Goal: Task Accomplishment & Management: Complete application form

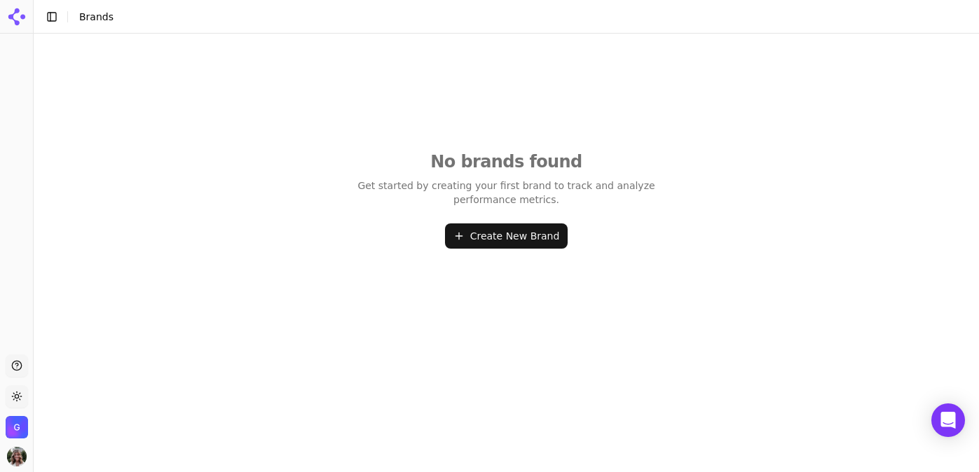
click at [502, 239] on button "Create New Brand" at bounding box center [506, 236] width 123 height 25
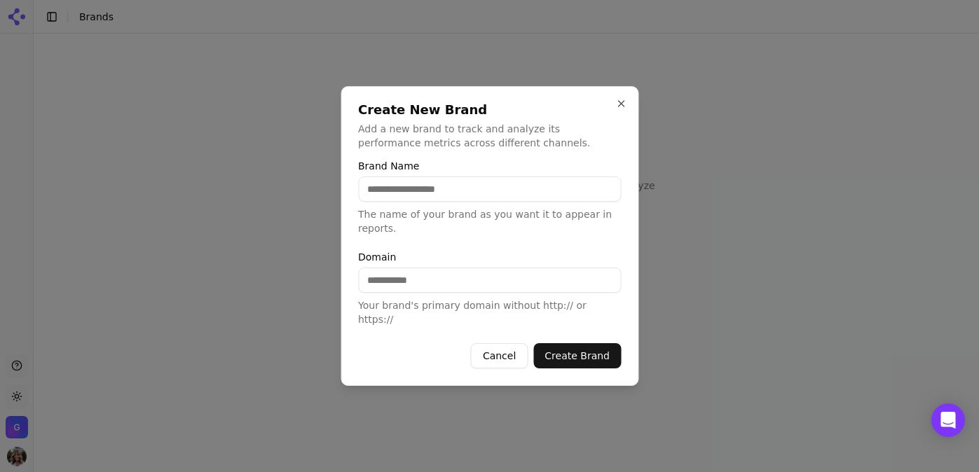
click at [430, 195] on input "Brand Name" at bounding box center [489, 189] width 263 height 25
type input "*********"
click at [501, 150] on p "Add a new brand to track and analyze its performance metrics across different c…" at bounding box center [489, 136] width 263 height 28
click at [437, 293] on input "Domain" at bounding box center [489, 280] width 263 height 25
type input "**********"
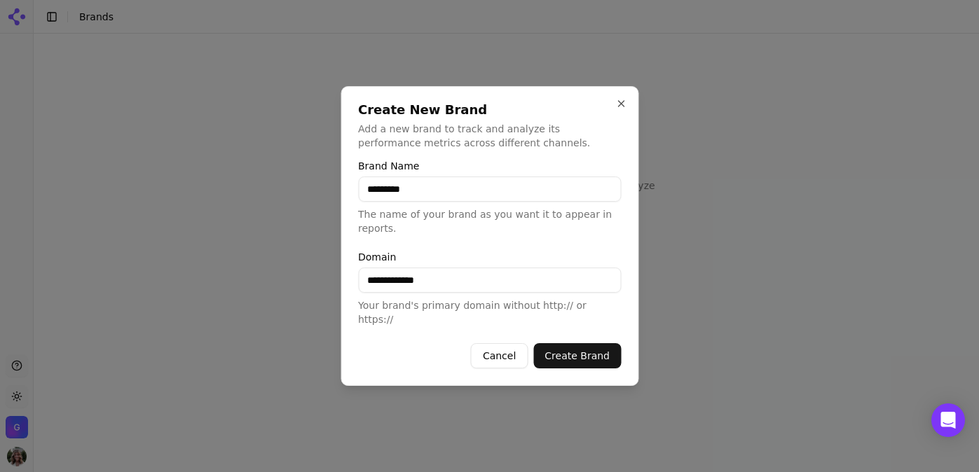
click at [582, 350] on button "Create Brand" at bounding box center [577, 355] width 88 height 25
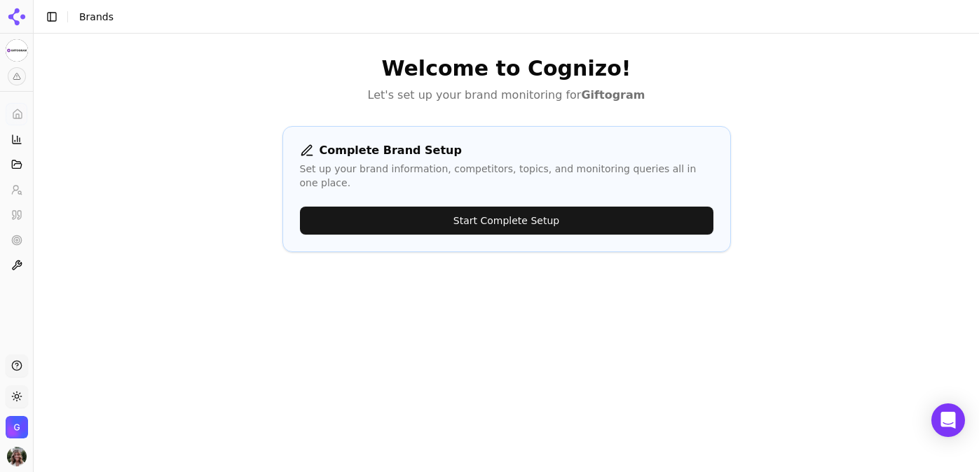
click at [481, 212] on button "Start Complete Setup" at bounding box center [506, 221] width 413 height 28
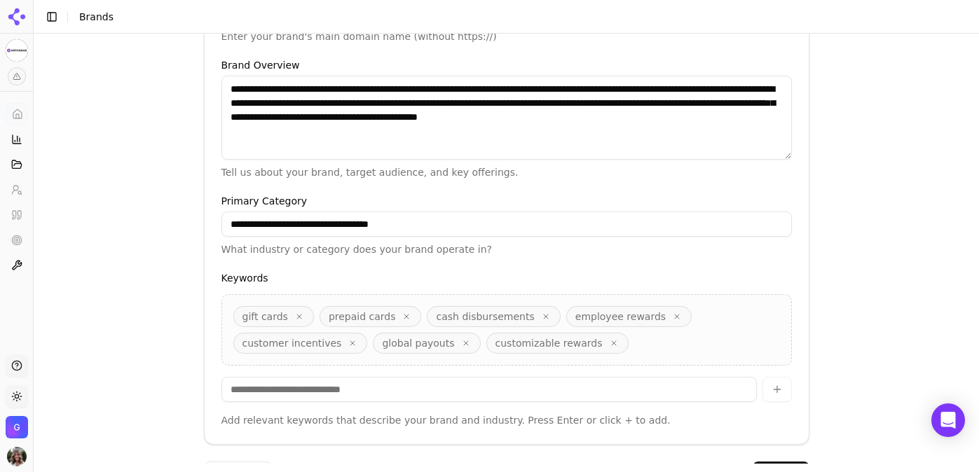
scroll to position [428, 0]
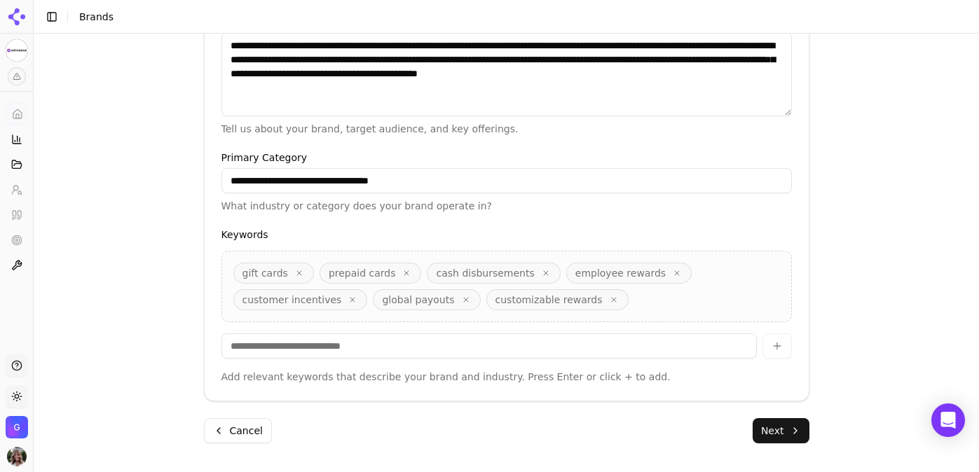
click at [616, 273] on span "employee rewards" at bounding box center [620, 273] width 90 height 14
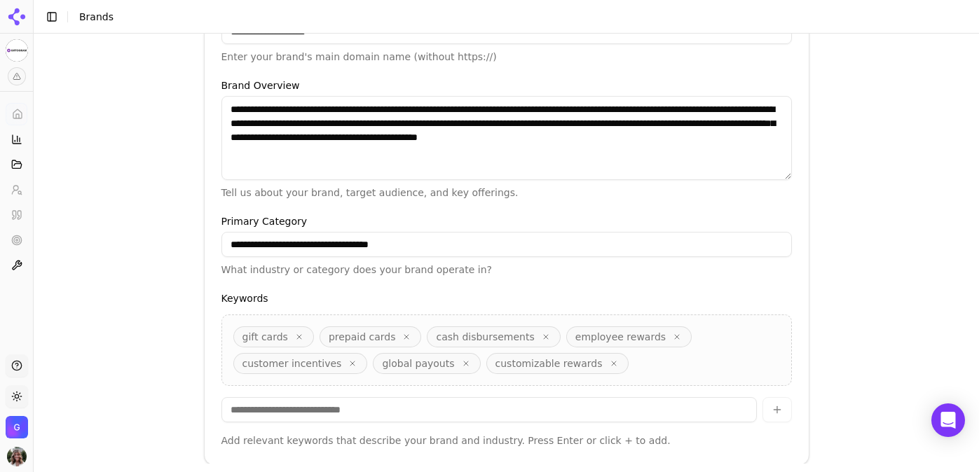
scroll to position [430, 0]
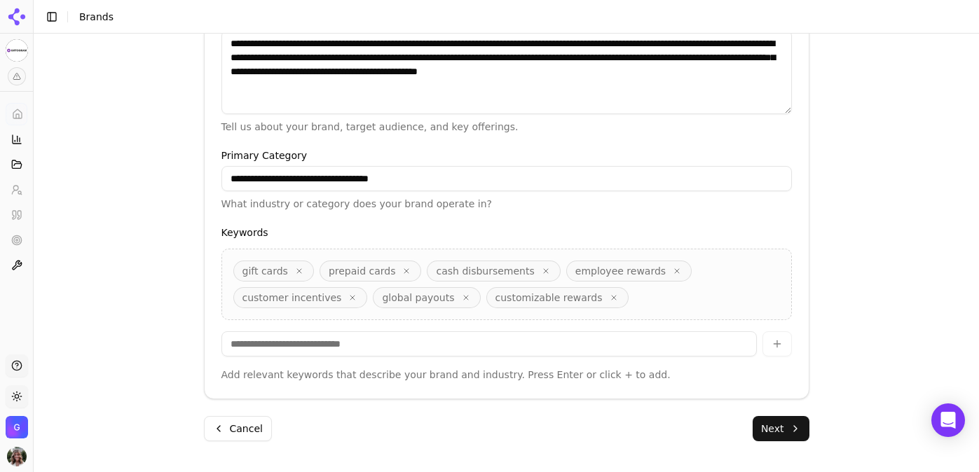
click at [392, 177] on input "**********" at bounding box center [506, 178] width 570 height 25
click at [430, 175] on input "**********" at bounding box center [506, 178] width 570 height 25
click at [774, 426] on button "Next" at bounding box center [781, 428] width 57 height 25
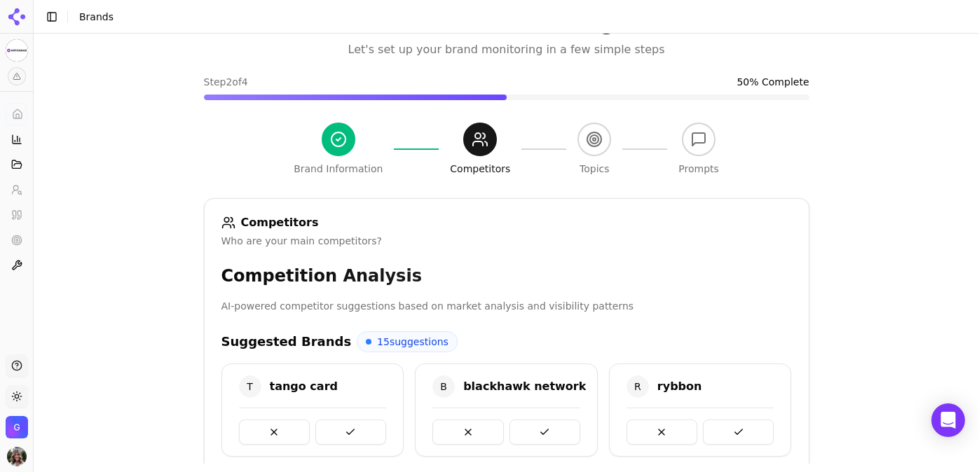
scroll to position [427, 0]
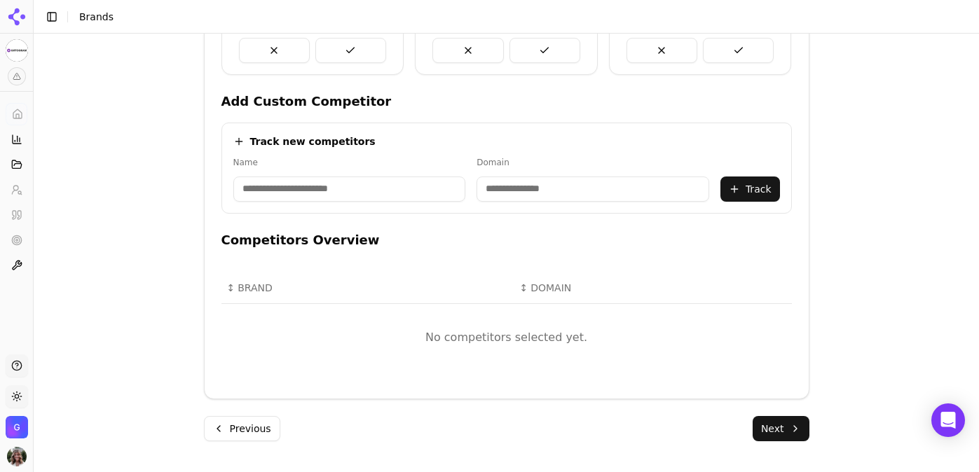
click at [341, 191] on input at bounding box center [349, 189] width 233 height 25
type input "*"
type input "*****"
click at [486, 193] on input "********" at bounding box center [505, 189] width 174 height 25
drag, startPoint x: 519, startPoint y: 193, endPoint x: 397, endPoint y: 193, distance: 122.6
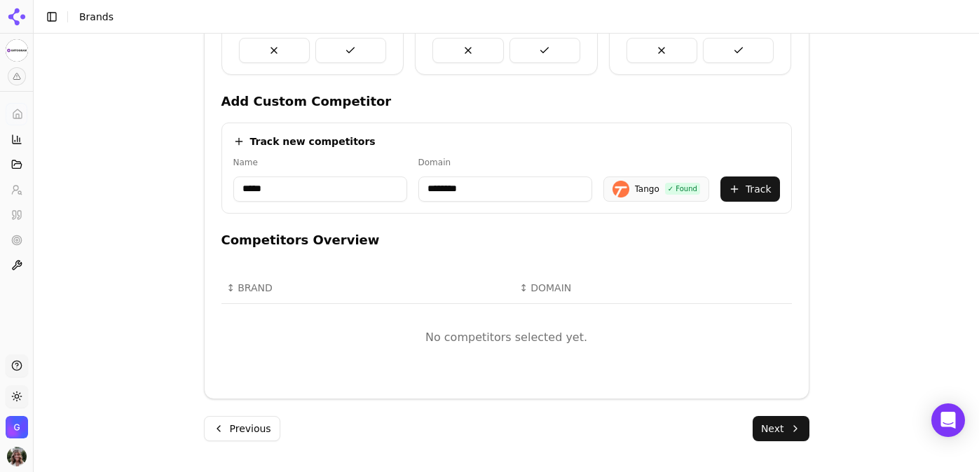
click at [397, 193] on div "Name ***** Domain ******** T Tango ✓ Found Track" at bounding box center [506, 179] width 547 height 45
paste input "**********"
click at [555, 135] on div "Track new competitors" at bounding box center [506, 142] width 547 height 14
click at [466, 186] on input "**********" at bounding box center [521, 189] width 185 height 25
drag, startPoint x: 472, startPoint y: 189, endPoint x: 413, endPoint y: 189, distance: 58.9
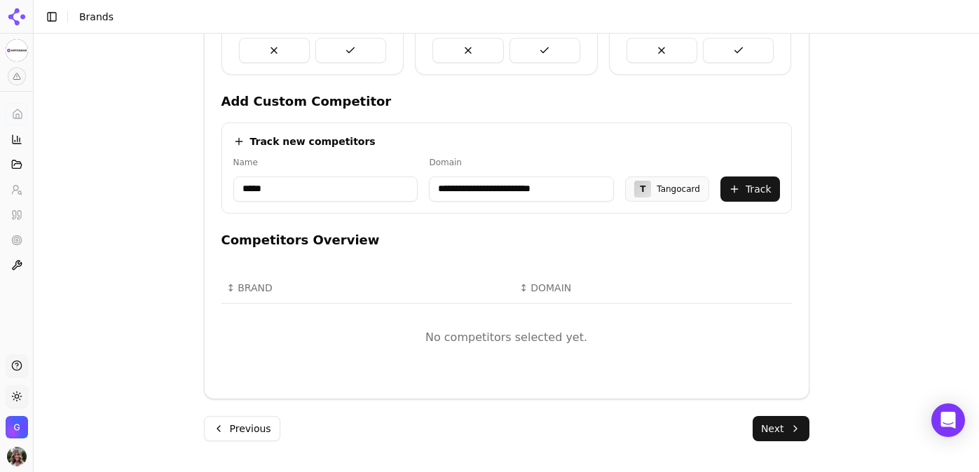
click at [413, 189] on div "**********" at bounding box center [506, 179] width 547 height 45
click at [558, 153] on div "**********" at bounding box center [506, 168] width 570 height 91
click at [746, 186] on button "Track" at bounding box center [750, 189] width 60 height 25
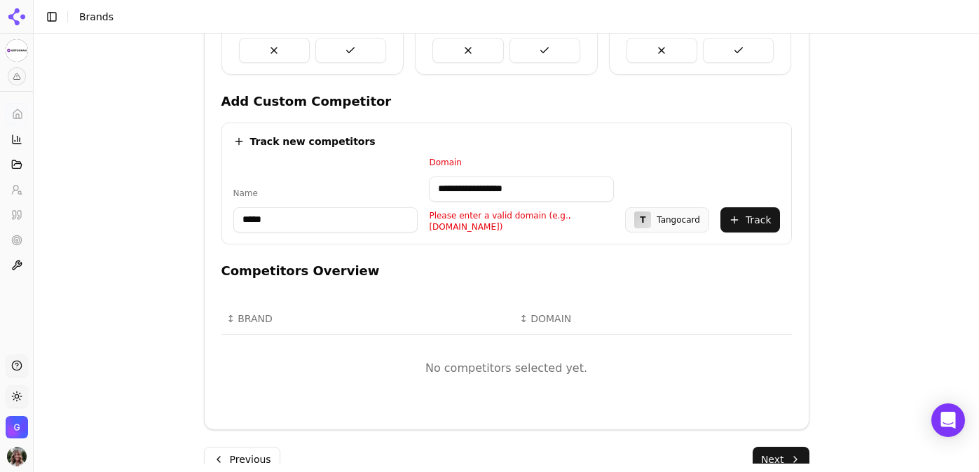
click at [548, 186] on input "**********" at bounding box center [521, 189] width 185 height 25
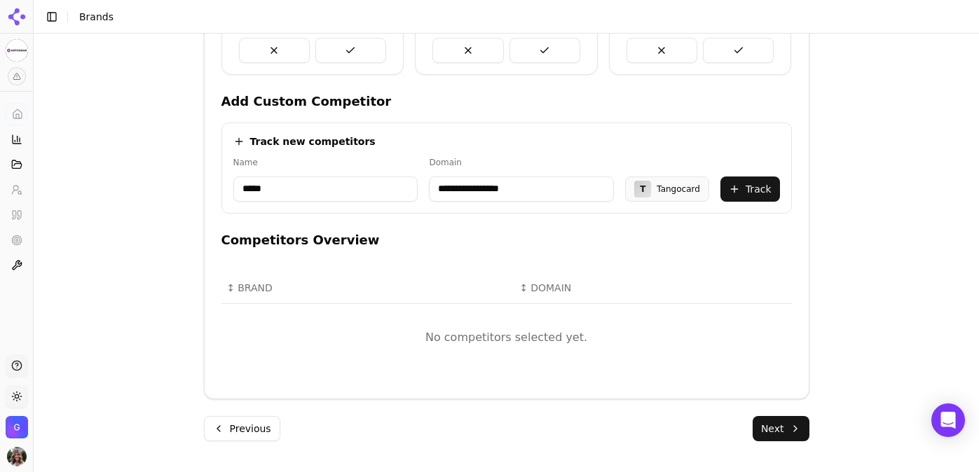
type input "**********"
click at [765, 191] on button "Track" at bounding box center [750, 189] width 60 height 25
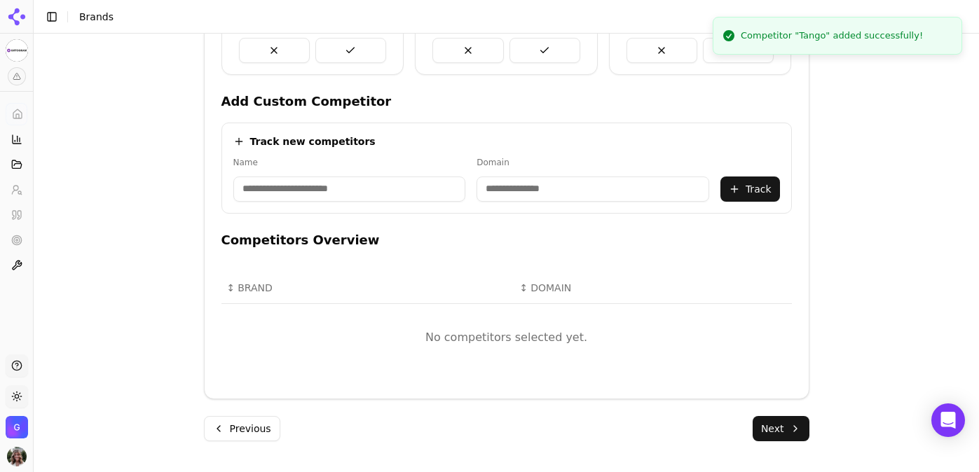
scroll to position [415, 0]
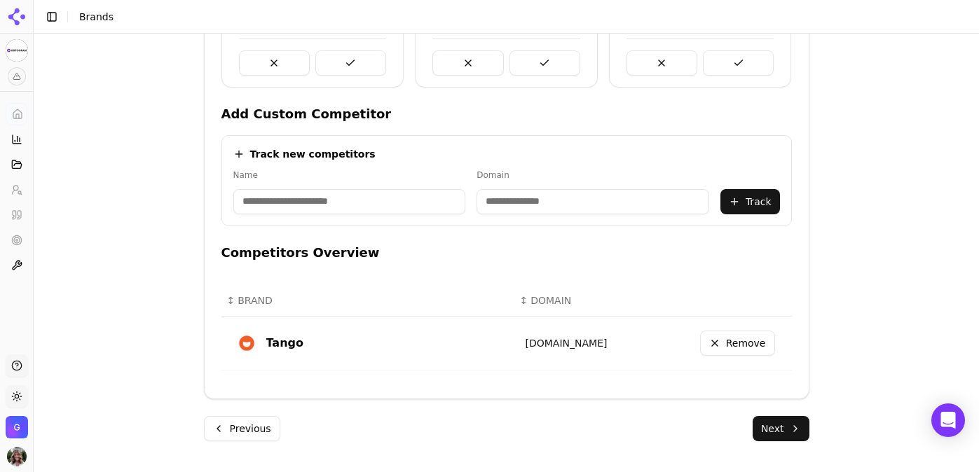
click at [542, 201] on input at bounding box center [592, 201] width 233 height 25
click at [374, 196] on input at bounding box center [349, 201] width 233 height 25
type input "**********"
click at [469, 193] on input at bounding box center [515, 201] width 181 height 25
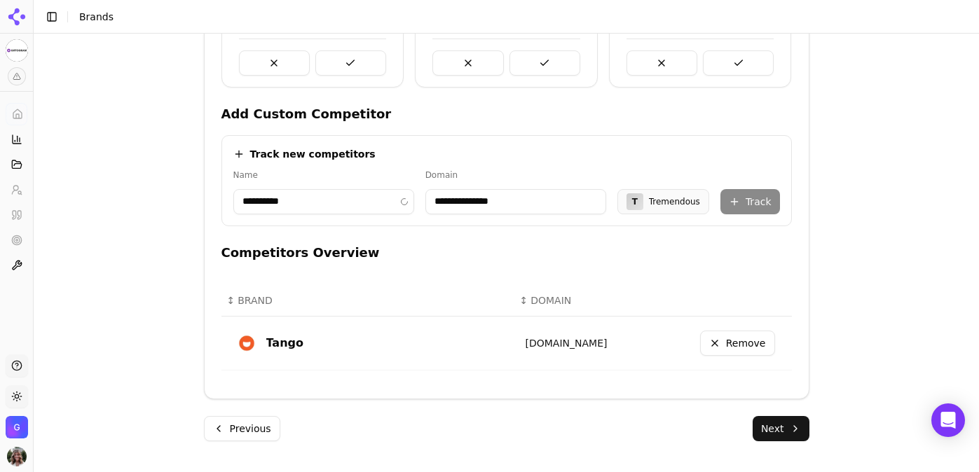
type input "**********"
click at [761, 198] on button "Track" at bounding box center [750, 201] width 60 height 25
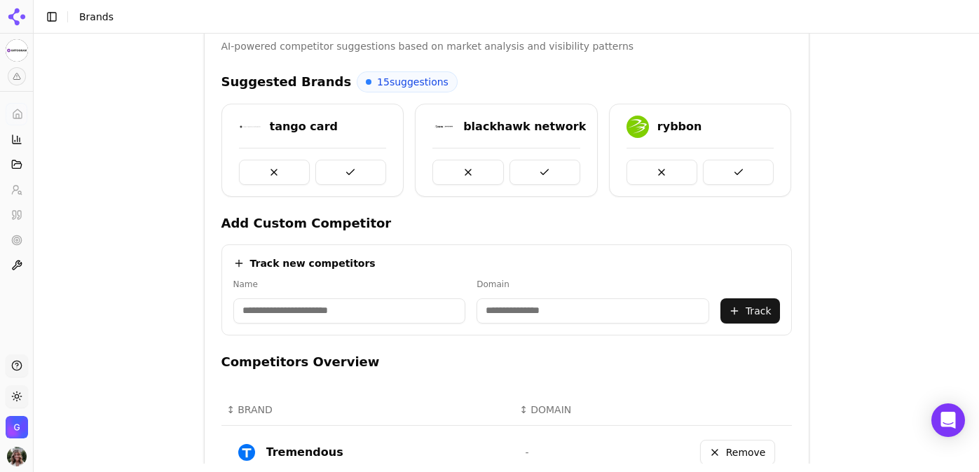
scroll to position [309, 0]
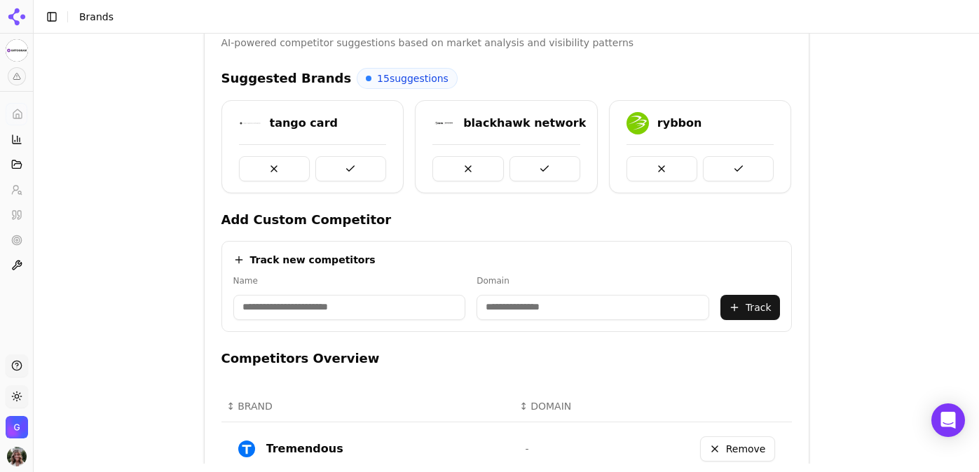
click at [392, 74] on span "15 suggestions" at bounding box center [412, 78] width 71 height 14
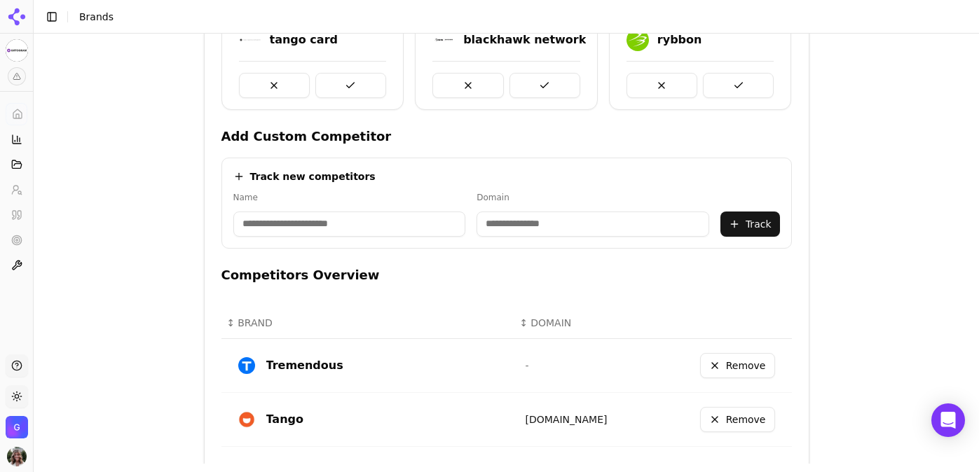
scroll to position [469, 0]
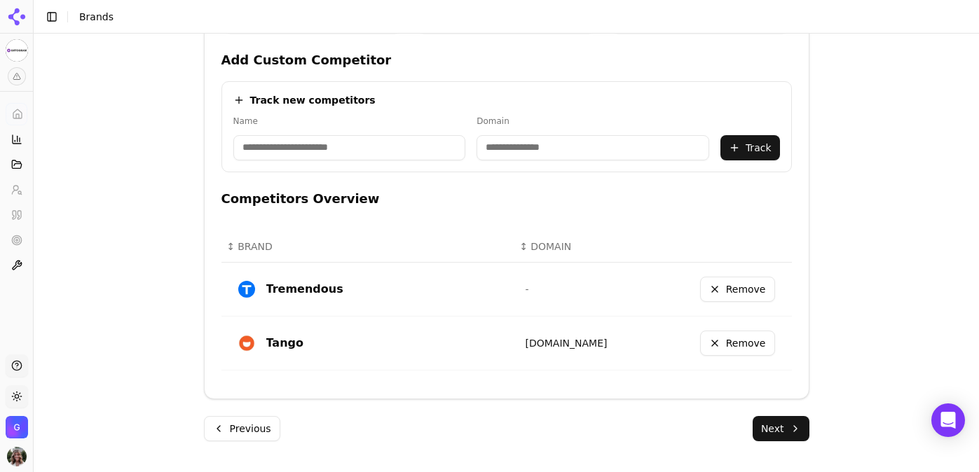
click at [781, 433] on button "Next" at bounding box center [781, 428] width 57 height 25
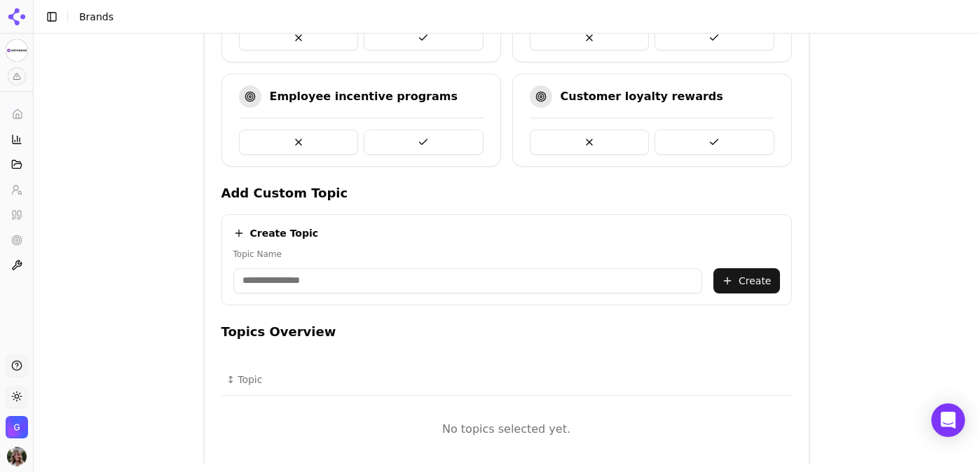
scroll to position [550, 0]
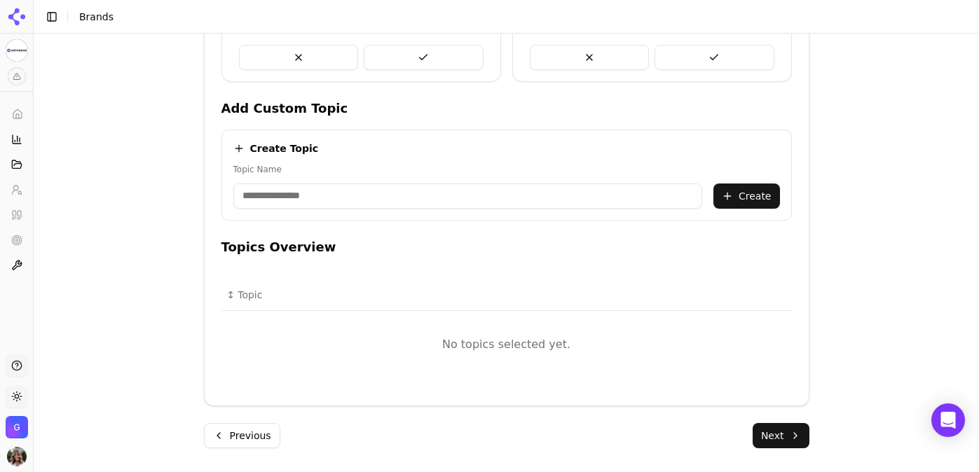
click at [308, 193] on input "Topic Name" at bounding box center [467, 196] width 469 height 25
type input "**********"
click at [748, 198] on button "Create" at bounding box center [746, 196] width 67 height 25
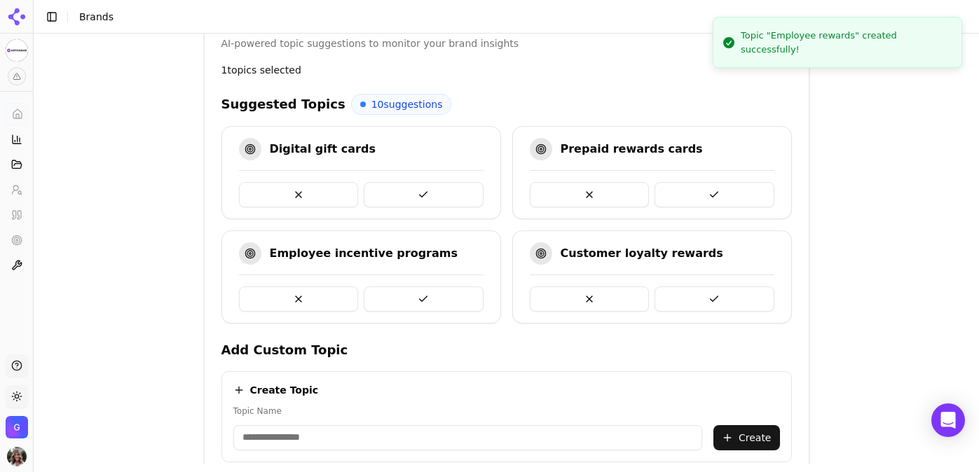
scroll to position [291, 0]
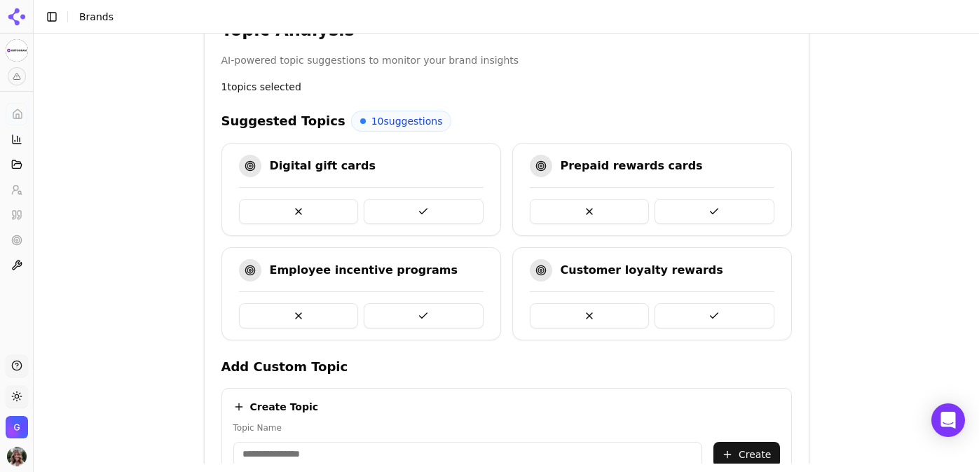
click at [378, 121] on span "10 suggestions" at bounding box center [406, 121] width 71 height 14
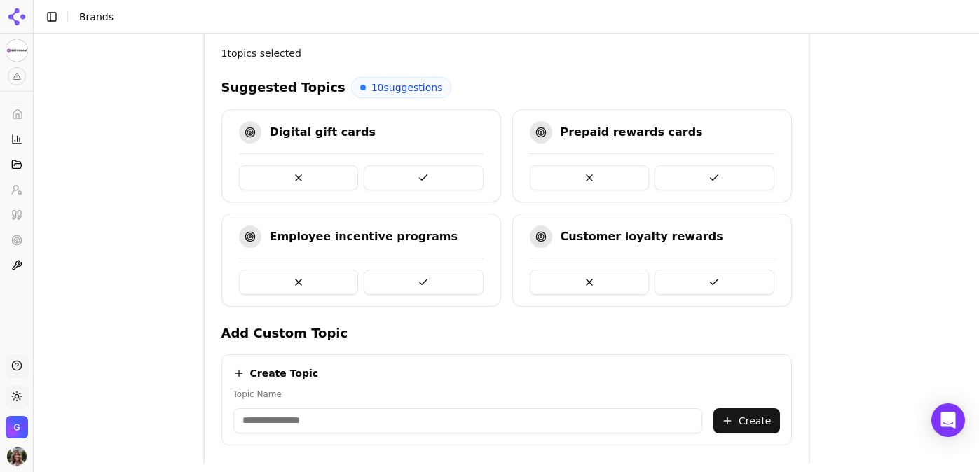
scroll to position [341, 0]
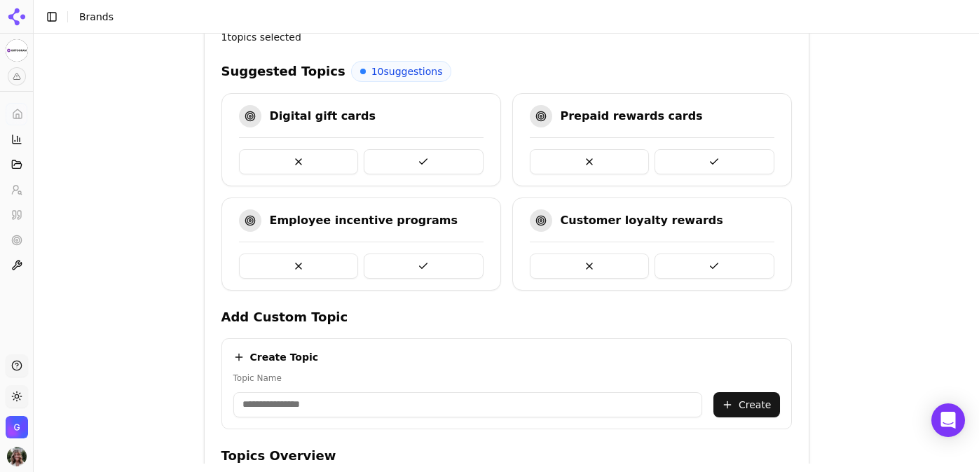
click at [722, 254] on button at bounding box center [714, 266] width 120 height 25
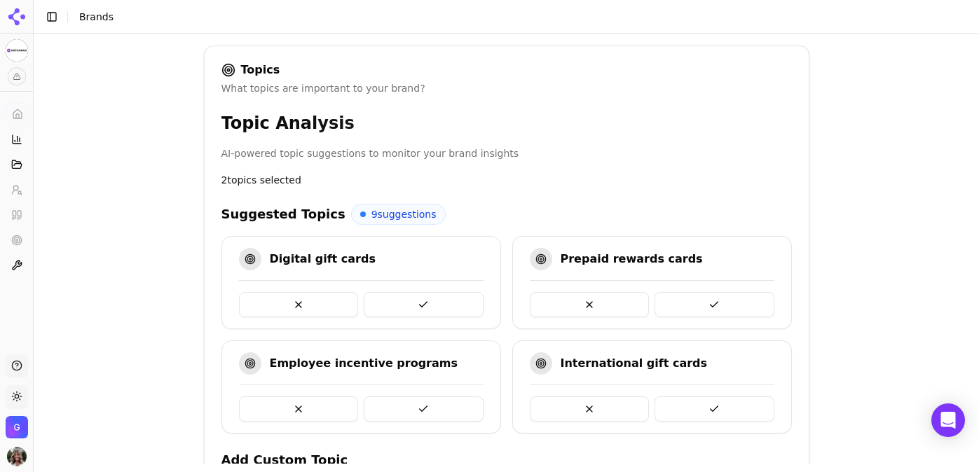
scroll to position [210, 0]
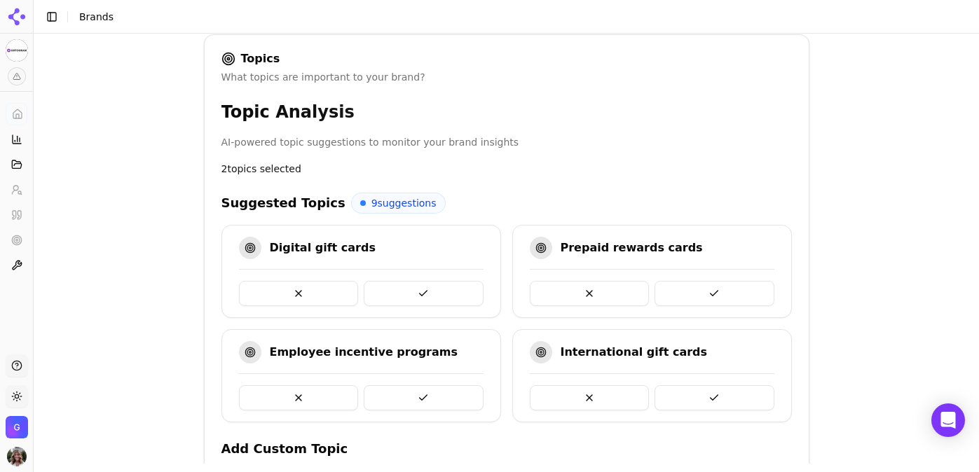
click at [371, 202] on span "9 suggestions" at bounding box center [403, 203] width 65 height 14
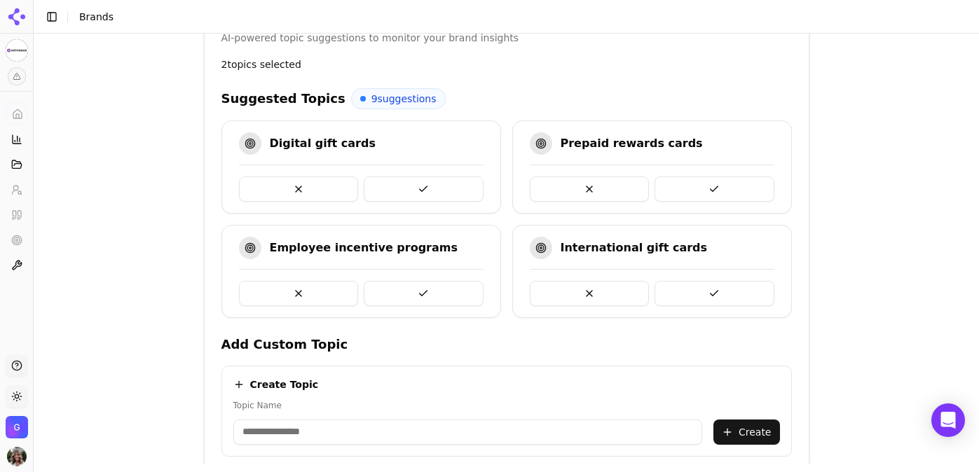
scroll to position [353, 0]
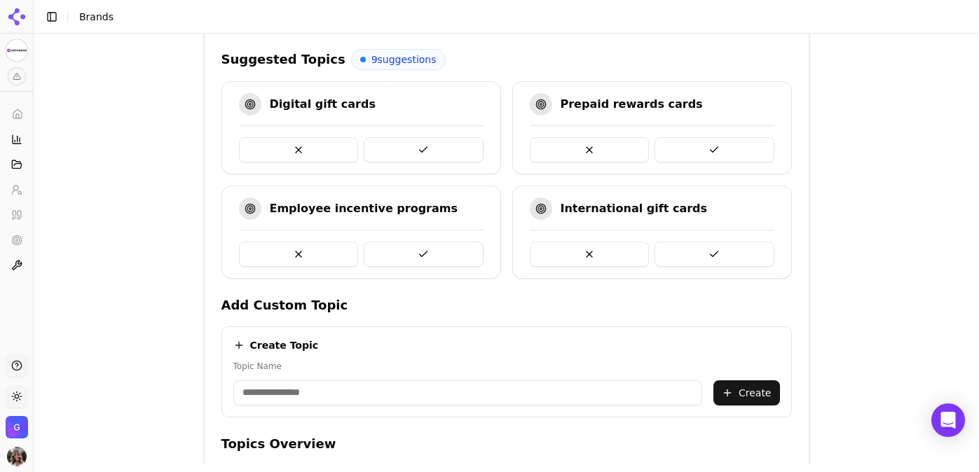
click at [430, 149] on button at bounding box center [424, 149] width 120 height 25
click at [301, 256] on button at bounding box center [299, 254] width 120 height 25
click at [449, 254] on button at bounding box center [424, 254] width 120 height 25
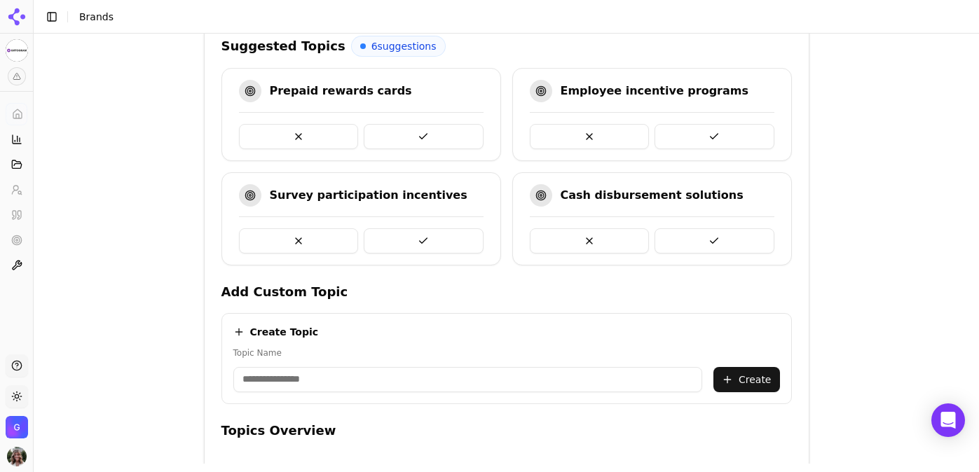
scroll to position [367, 0]
click at [425, 137] on button at bounding box center [424, 135] width 120 height 25
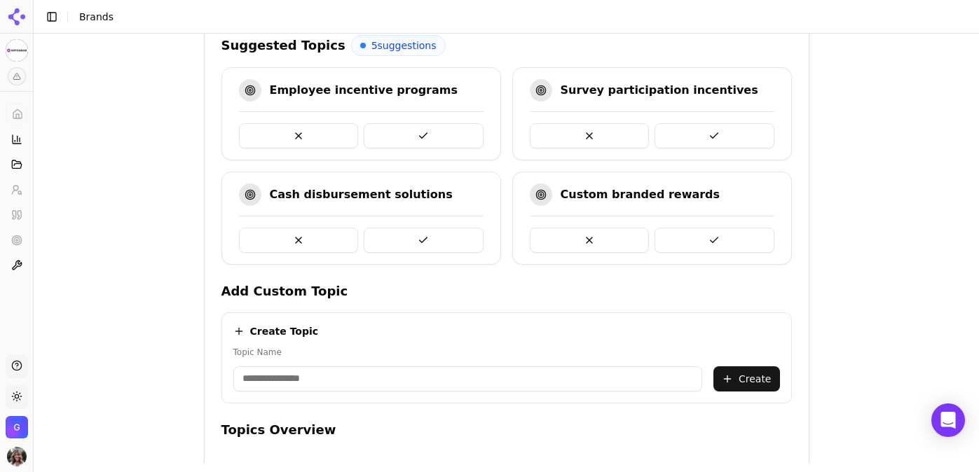
click at [305, 244] on button at bounding box center [299, 240] width 120 height 25
click at [729, 240] on button at bounding box center [714, 240] width 120 height 25
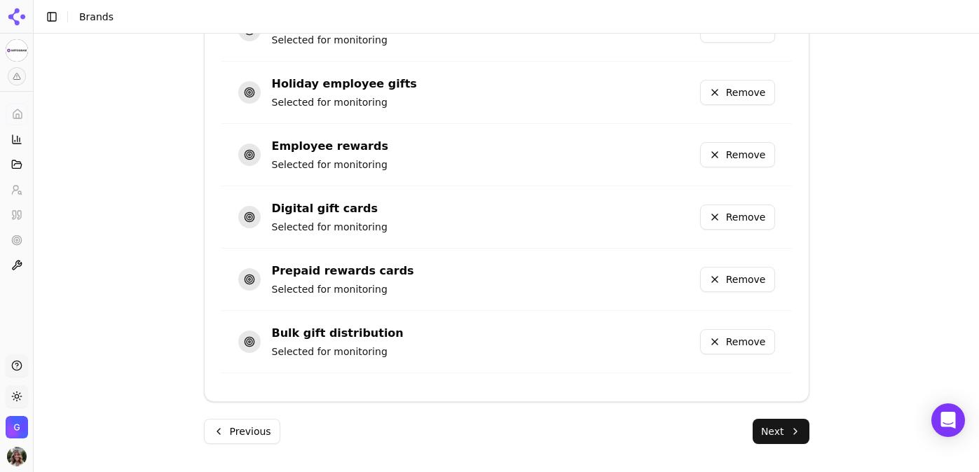
scroll to position [865, 0]
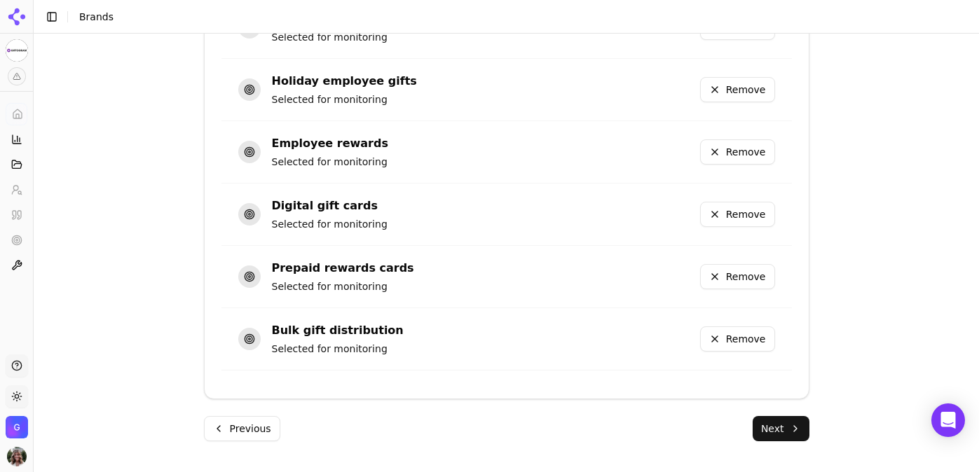
click at [762, 426] on button "Next" at bounding box center [781, 428] width 57 height 25
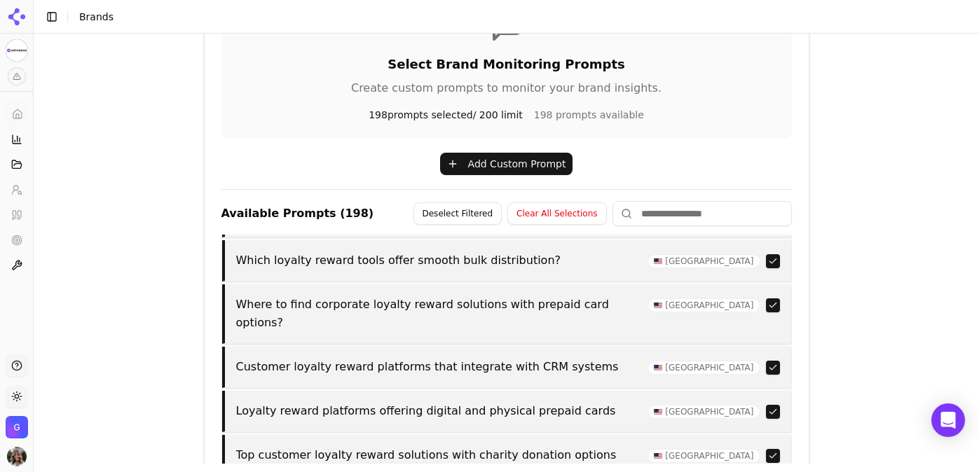
scroll to position [0, 0]
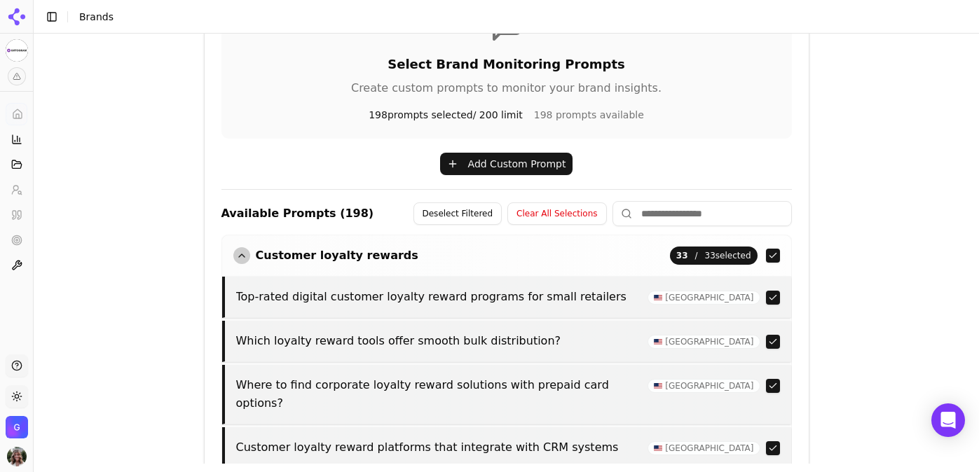
click at [778, 297] on button "button" at bounding box center [773, 298] width 14 height 14
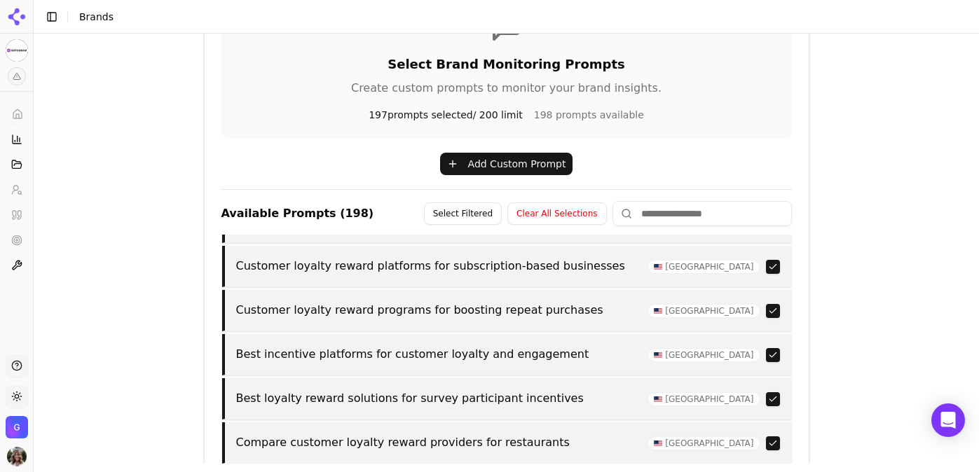
scroll to position [599, 0]
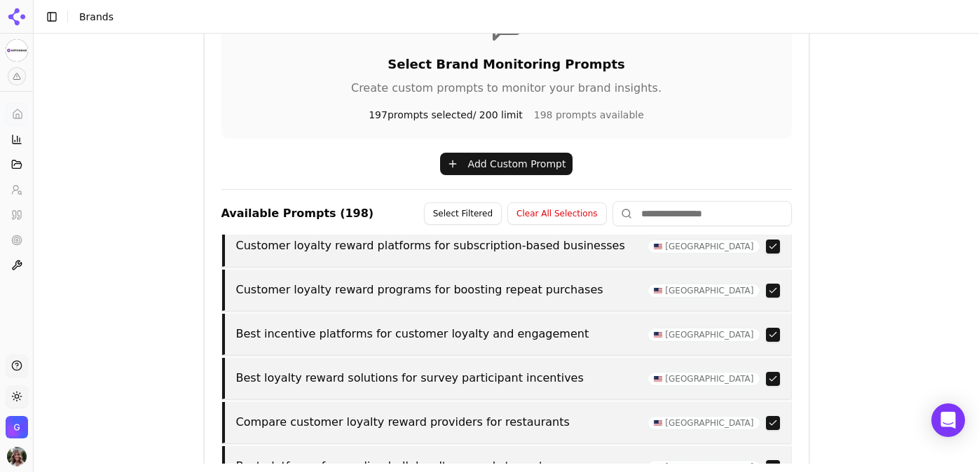
click at [776, 328] on button "button" at bounding box center [773, 335] width 14 height 14
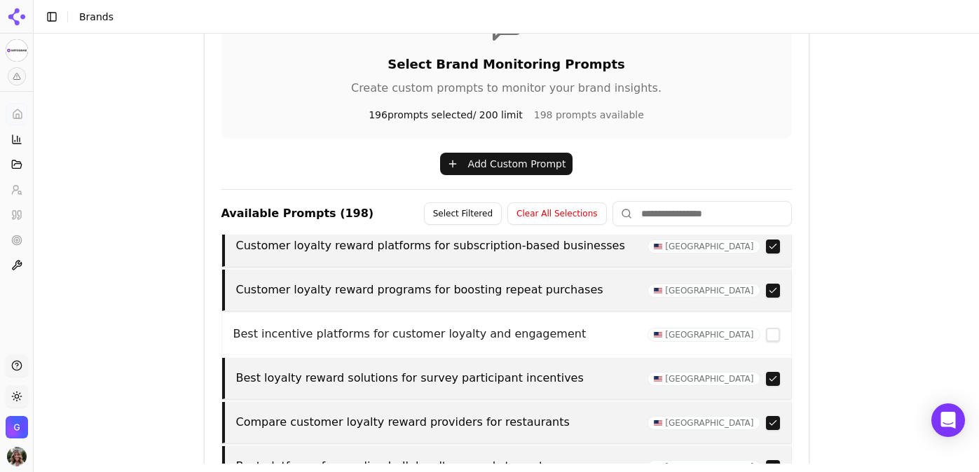
scroll to position [645, 0]
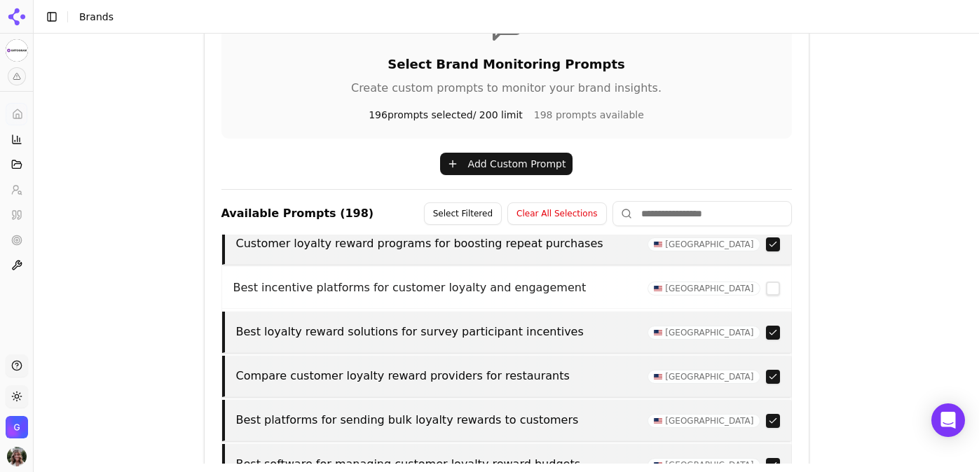
click at [774, 326] on button "button" at bounding box center [773, 333] width 14 height 14
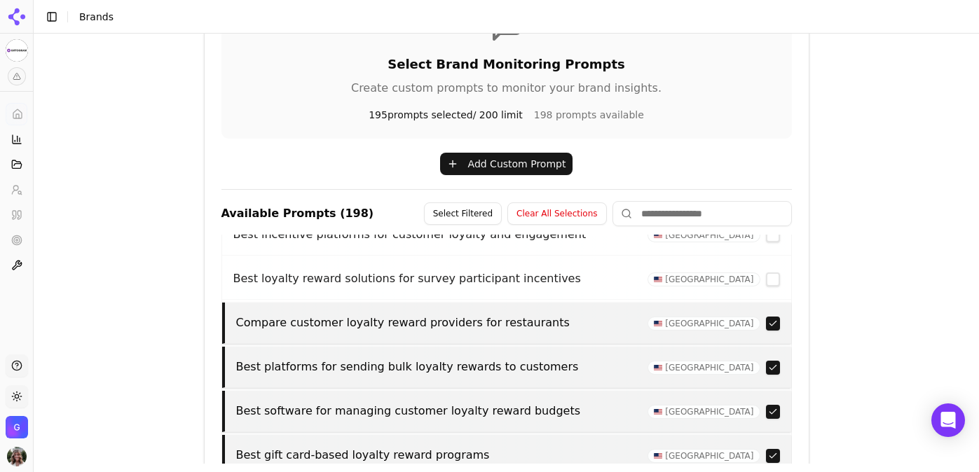
scroll to position [714, 0]
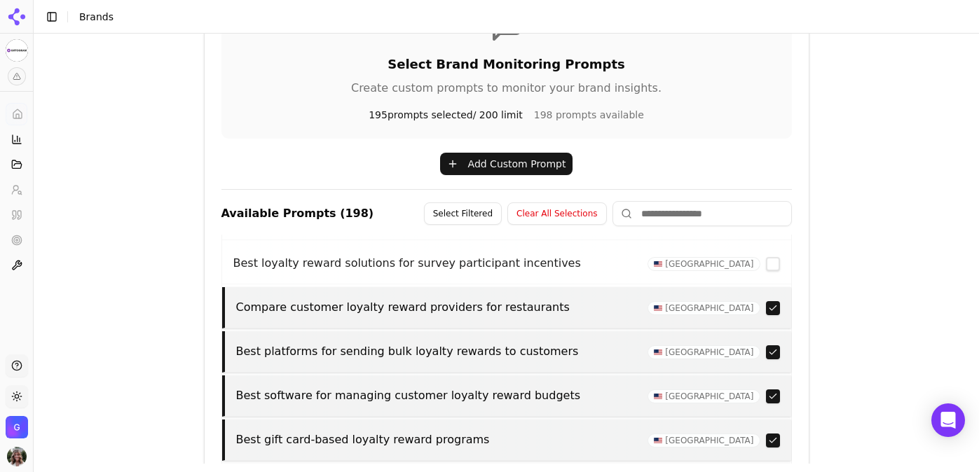
click at [777, 301] on button "button" at bounding box center [773, 308] width 14 height 14
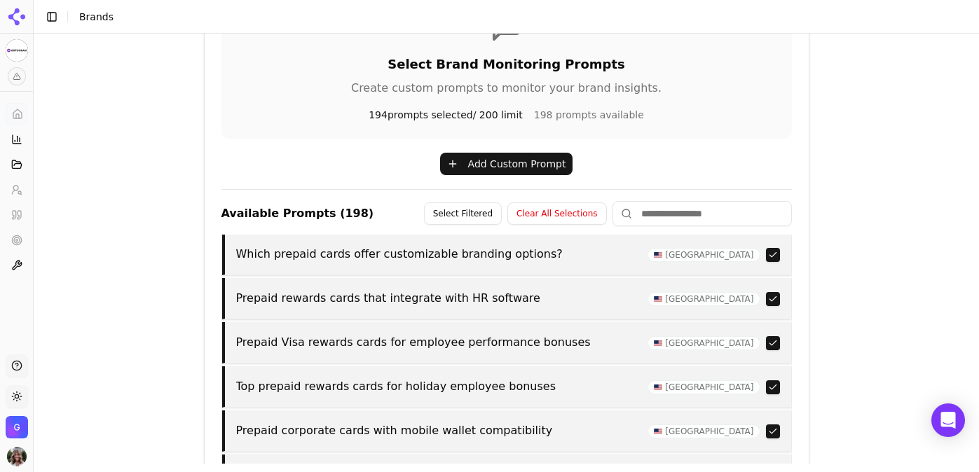
scroll to position [6211, 0]
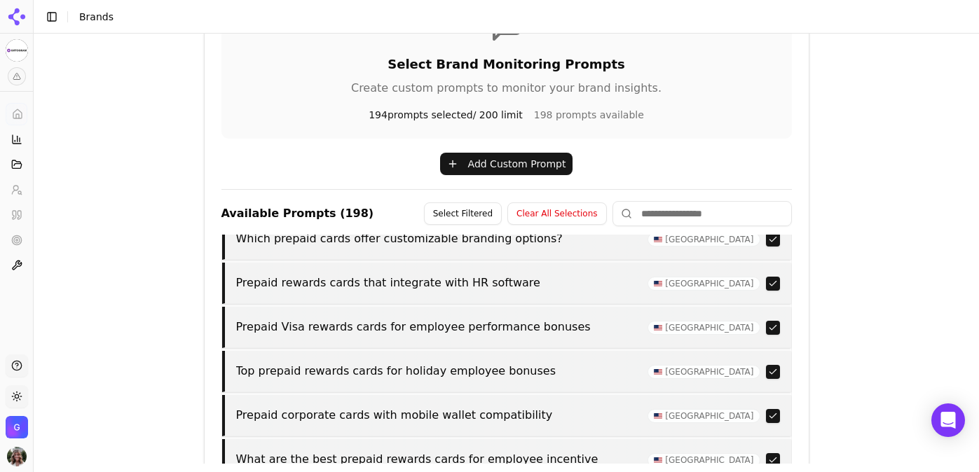
click at [772, 409] on button "button" at bounding box center [773, 416] width 14 height 14
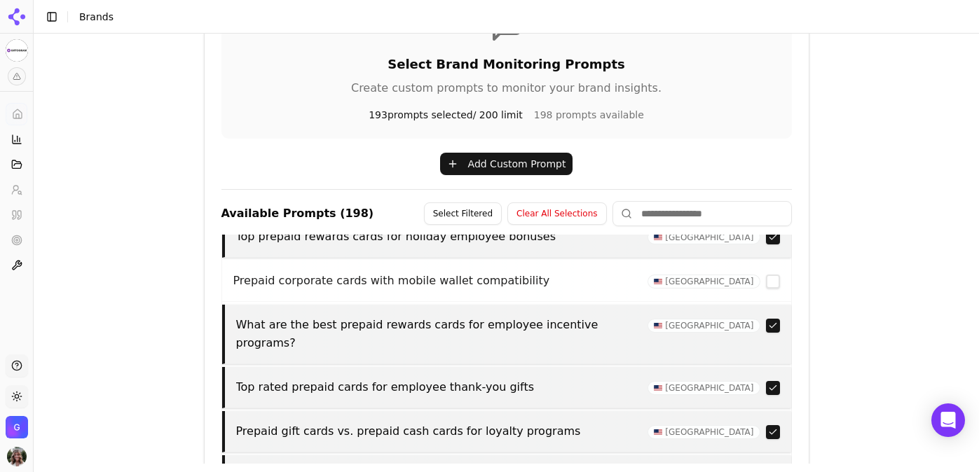
scroll to position [6350, 0]
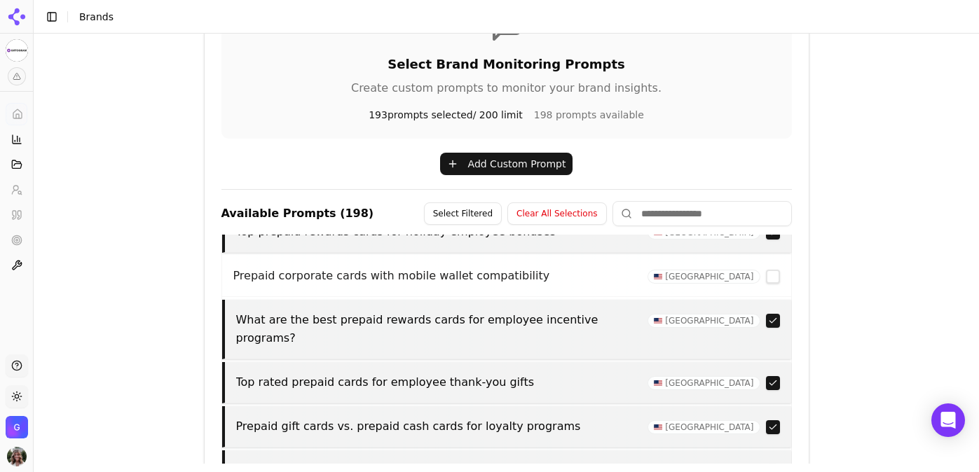
click at [768, 420] on button "button" at bounding box center [773, 427] width 14 height 14
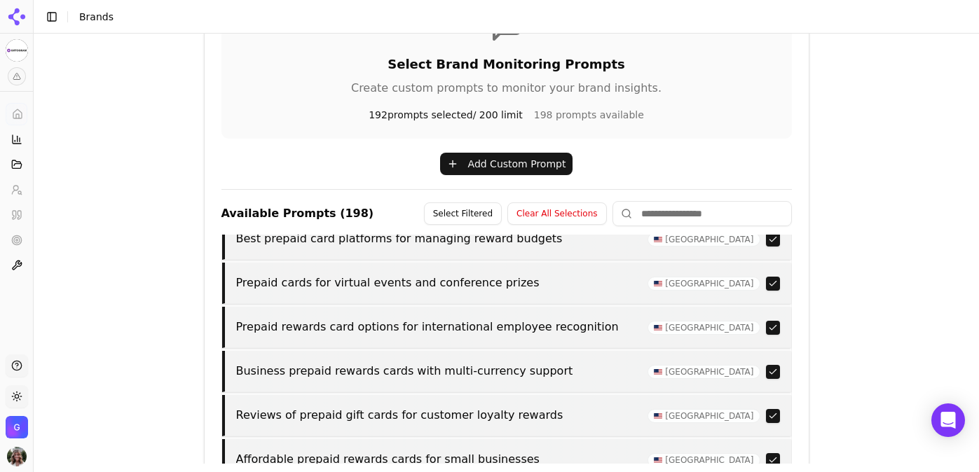
scroll to position [7307, 0]
click at [771, 453] on button "button" at bounding box center [773, 460] width 14 height 14
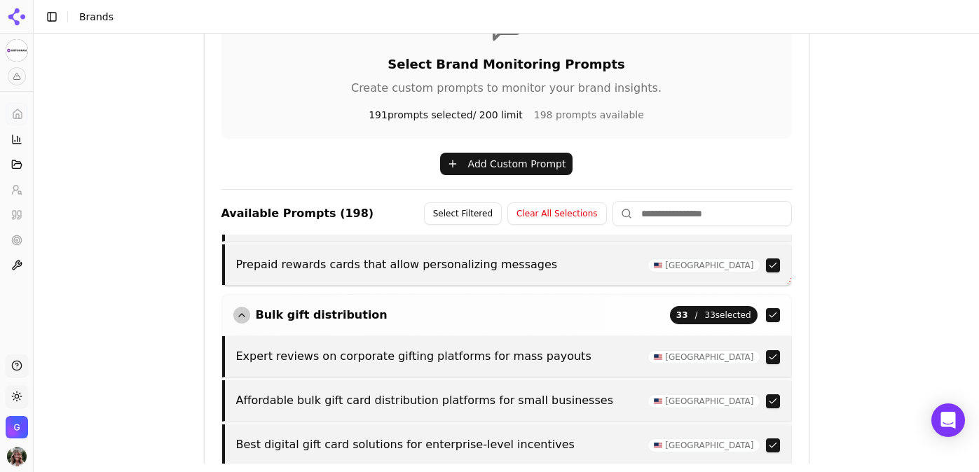
scroll to position [7595, 0]
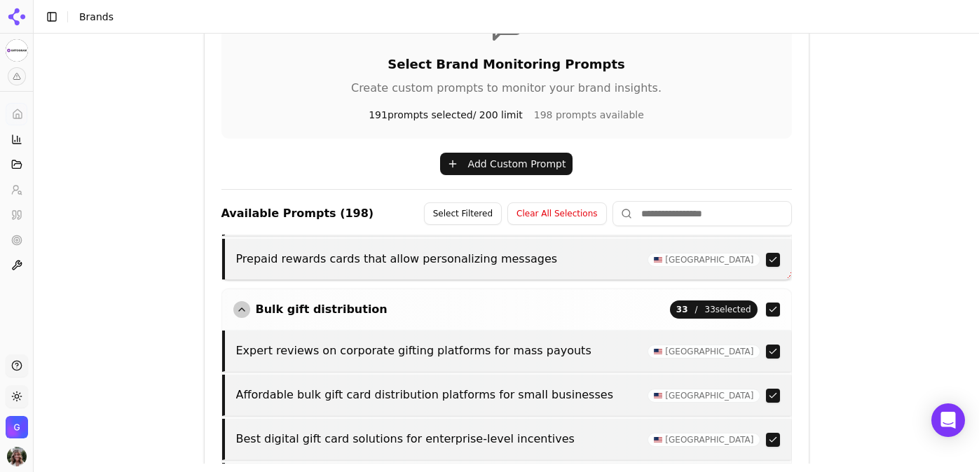
click at [777, 389] on button "button" at bounding box center [773, 396] width 14 height 14
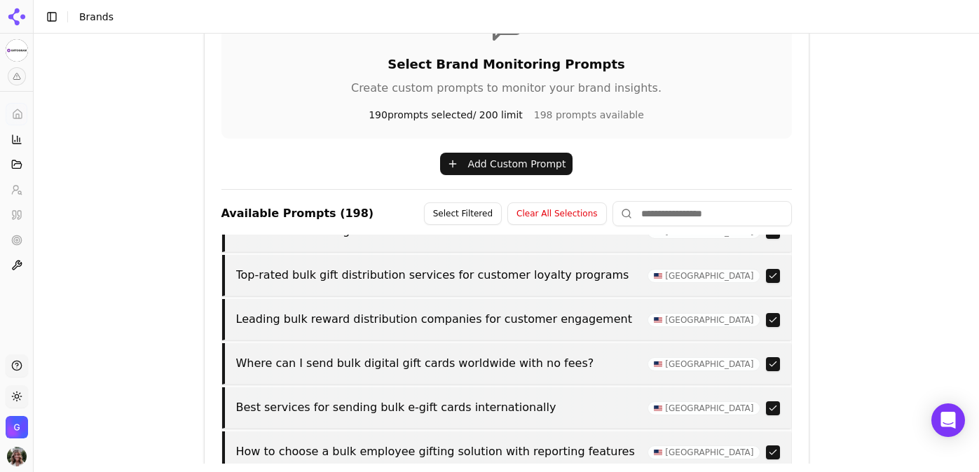
scroll to position [8173, 0]
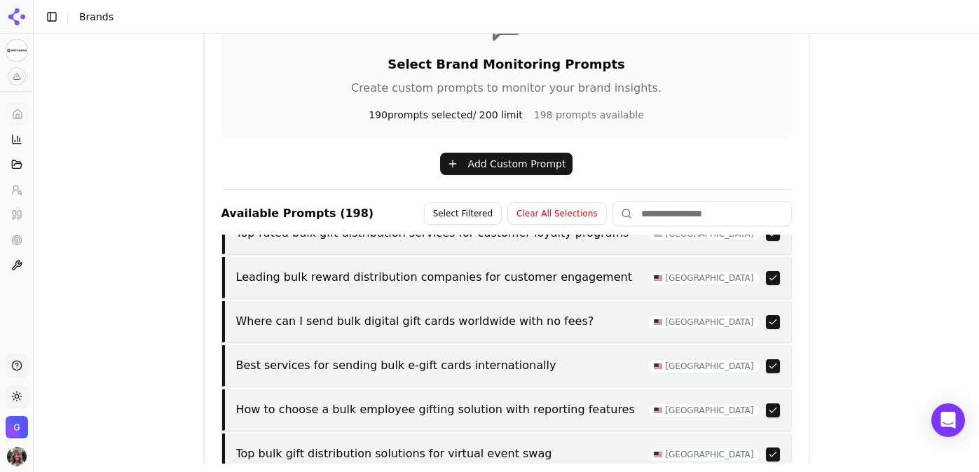
click at [769, 448] on button "button" at bounding box center [773, 455] width 14 height 14
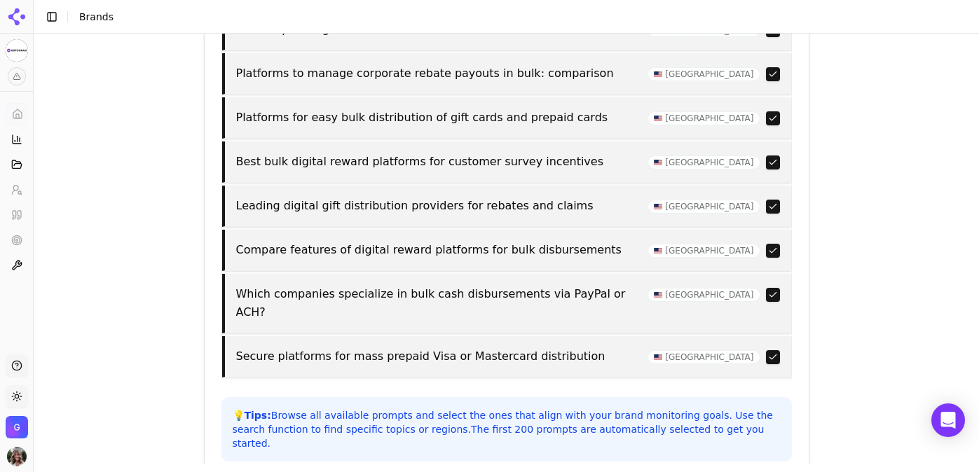
scroll to position [658, 0]
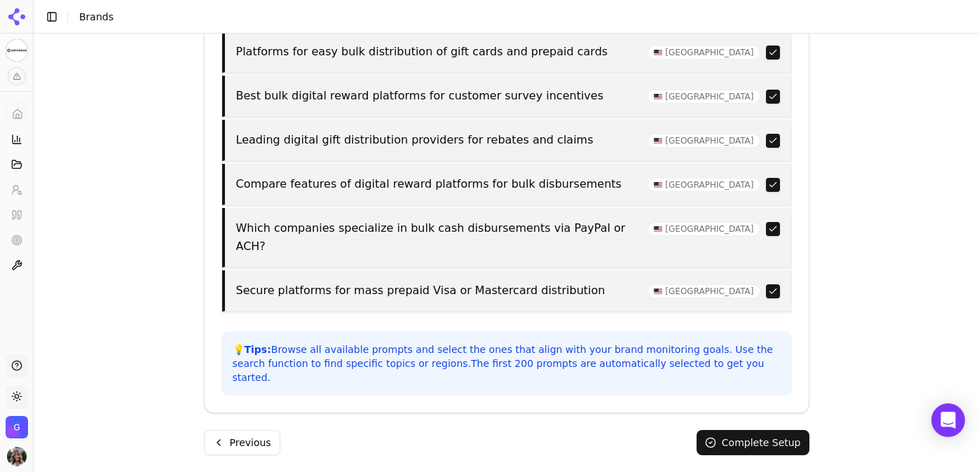
click at [729, 430] on button "Complete Setup" at bounding box center [752, 442] width 113 height 25
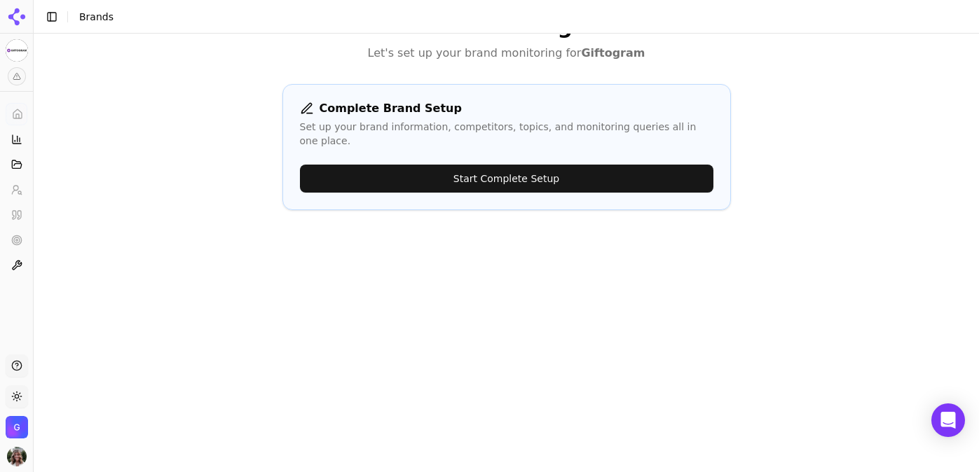
scroll to position [0, 0]
